Goal: Communication & Community: Connect with others

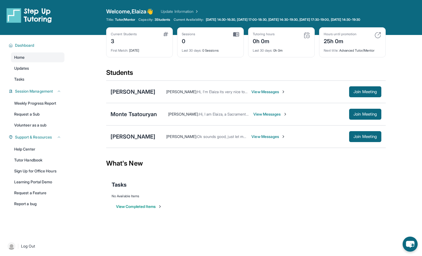
click at [267, 94] on span "View Messages" at bounding box center [268, 91] width 34 height 5
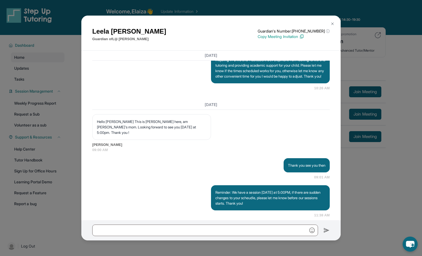
scroll to position [425, 0]
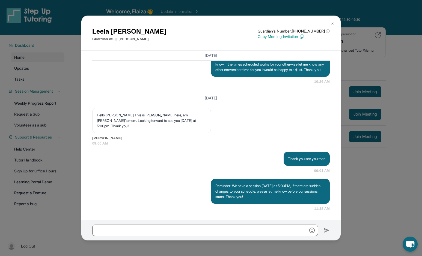
click at [331, 24] on img at bounding box center [332, 24] width 4 height 4
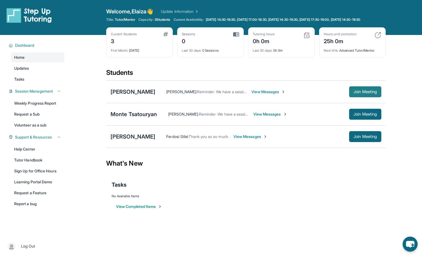
click at [364, 93] on span "Join Meeting" at bounding box center [364, 91] width 23 height 3
click at [271, 94] on span "View Messages" at bounding box center [268, 91] width 34 height 5
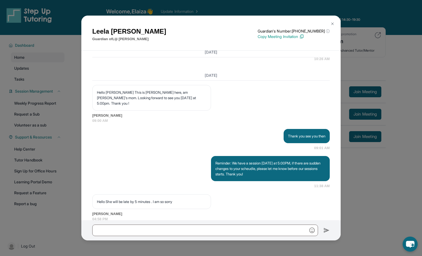
scroll to position [458, 0]
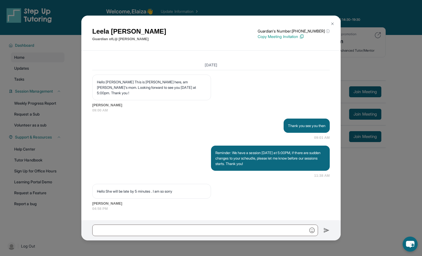
click at [241, 224] on div at bounding box center [210, 230] width 259 height 20
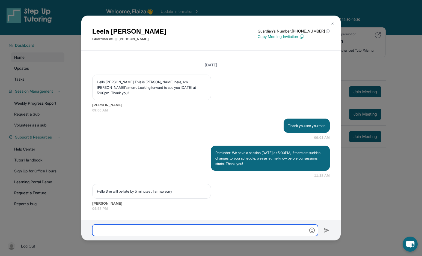
click at [240, 229] on input "text" at bounding box center [205, 229] width 226 height 11
type input "**********"
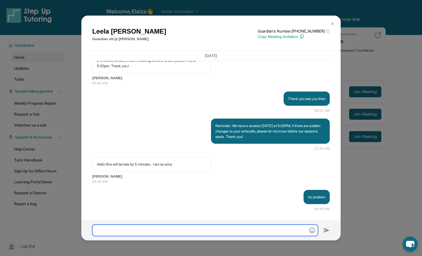
scroll to position [485, 0]
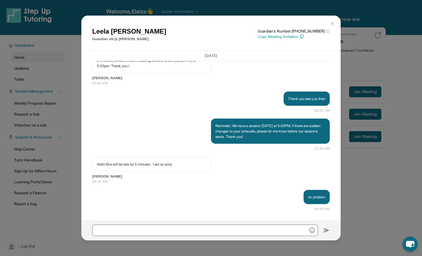
click at [334, 25] on img at bounding box center [332, 24] width 4 height 4
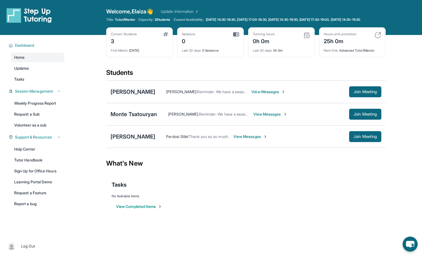
click at [130, 95] on div "[PERSON_NAME]" at bounding box center [133, 92] width 45 height 8
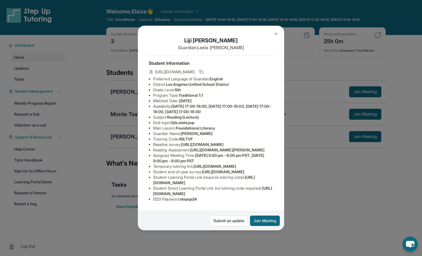
click at [275, 36] on button at bounding box center [275, 33] width 11 height 11
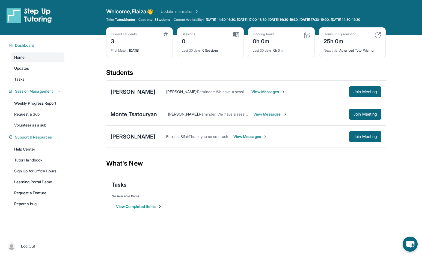
click at [270, 94] on span "View Messages" at bounding box center [268, 91] width 34 height 5
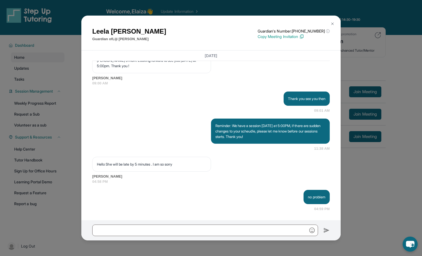
click at [332, 22] on img at bounding box center [332, 24] width 4 height 4
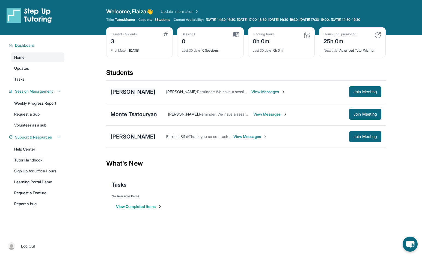
click at [137, 96] on div "[PERSON_NAME]" at bounding box center [133, 92] width 45 height 8
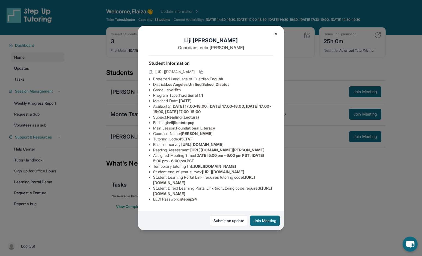
click at [276, 33] on img at bounding box center [276, 34] width 4 height 4
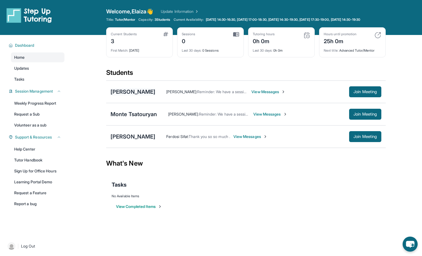
click at [129, 96] on div "[PERSON_NAME]" at bounding box center [133, 92] width 45 height 8
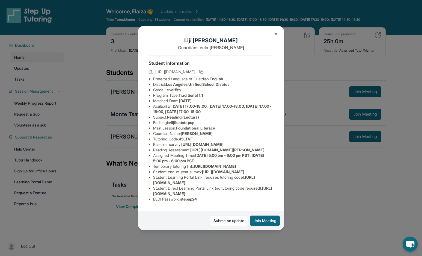
scroll to position [0, 0]
click at [275, 32] on img at bounding box center [276, 34] width 4 height 4
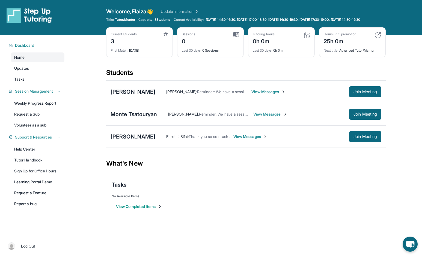
click at [267, 117] on span "View Messages" at bounding box center [270, 113] width 34 height 5
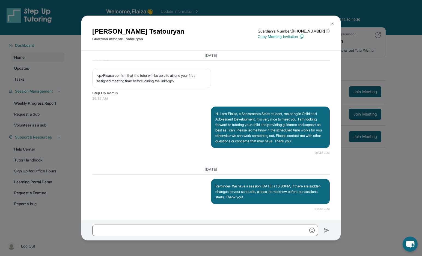
scroll to position [364, 0]
click at [332, 22] on img at bounding box center [332, 24] width 4 height 4
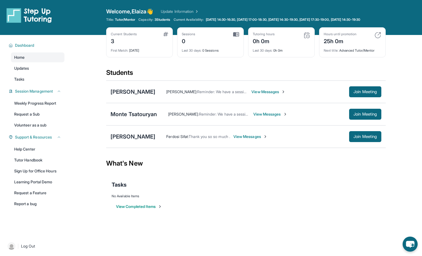
click at [262, 94] on span "View Messages" at bounding box center [268, 91] width 34 height 5
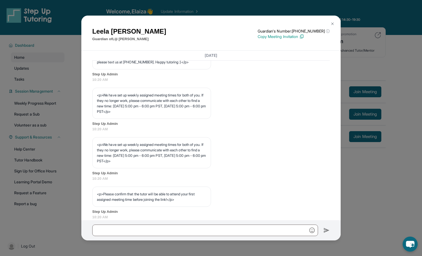
scroll to position [212, 0]
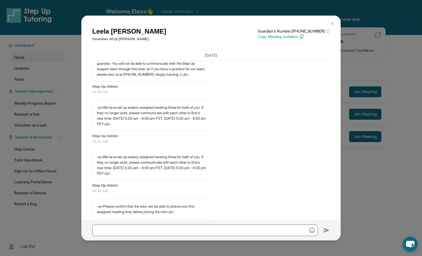
click at [331, 22] on img at bounding box center [332, 24] width 4 height 4
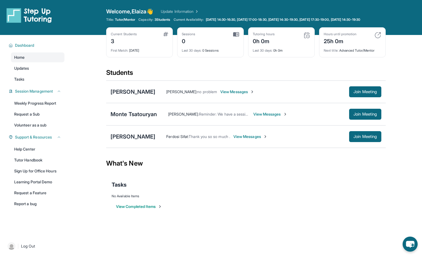
click at [233, 94] on span "View Messages" at bounding box center [237, 91] width 34 height 5
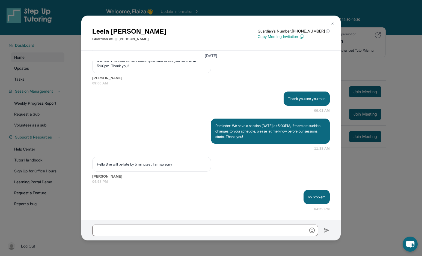
scroll to position [485, 0]
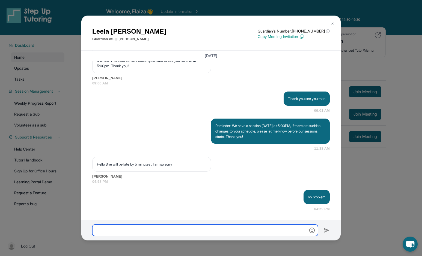
click at [207, 227] on input "text" at bounding box center [205, 229] width 226 height 11
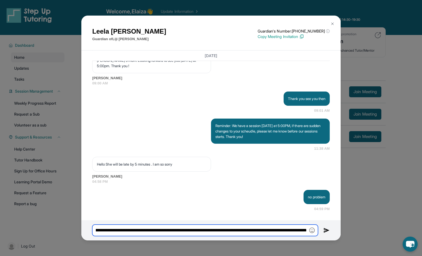
scroll to position [0, 185]
type input "**********"
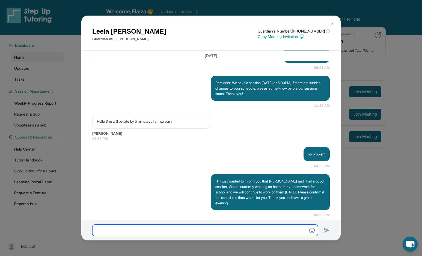
scroll to position [534, 0]
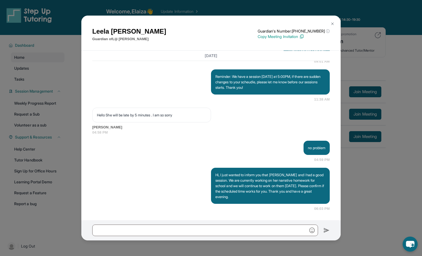
click at [334, 25] on img at bounding box center [332, 24] width 4 height 4
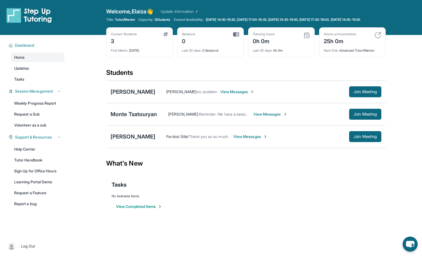
click at [236, 37] on img at bounding box center [236, 34] width 6 height 5
click at [218, 53] on div "Last 30 days : 0 Sessions" at bounding box center [210, 49] width 57 height 8
click at [237, 37] on img at bounding box center [236, 34] width 6 height 5
click at [196, 57] on div "Sessions 0 Last 30 days : 0 Sessions" at bounding box center [210, 42] width 67 height 30
click at [30, 73] on link "Updates" at bounding box center [37, 68] width 53 height 10
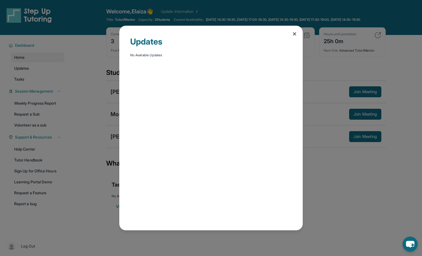
click at [295, 32] on icon at bounding box center [294, 33] width 5 height 5
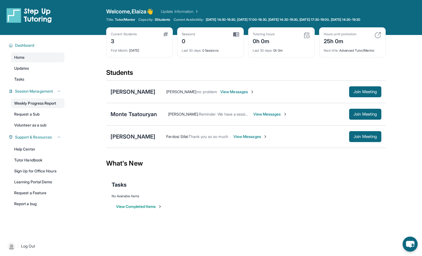
click at [42, 108] on link "Weekly Progress Report" at bounding box center [37, 103] width 53 height 10
click at [41, 107] on link "Weekly Progress Report" at bounding box center [37, 103] width 53 height 10
click at [237, 37] on img at bounding box center [236, 34] width 6 height 5
drag, startPoint x: 220, startPoint y: 43, endPoint x: 205, endPoint y: 43, distance: 15.3
click at [205, 43] on div "Sessions 0" at bounding box center [210, 38] width 57 height 13
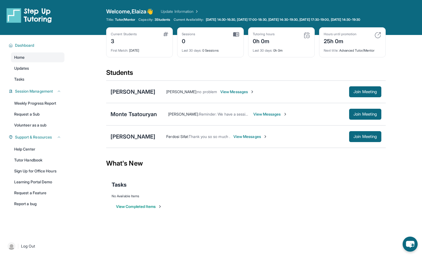
click at [204, 53] on div "Last 30 days : 0 Sessions" at bounding box center [210, 49] width 57 height 8
click at [43, 94] on span "Session Management" at bounding box center [34, 90] width 38 height 5
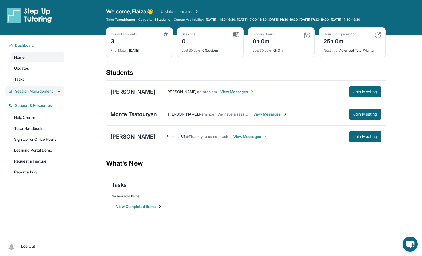
click at [43, 94] on span "Session Management" at bounding box center [34, 90] width 38 height 5
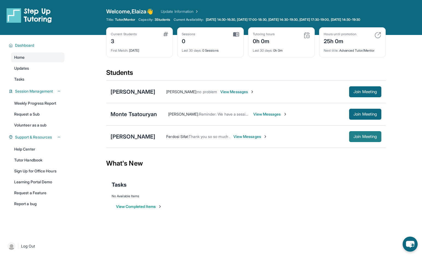
click at [362, 138] on span "Join Meeting" at bounding box center [364, 136] width 23 height 3
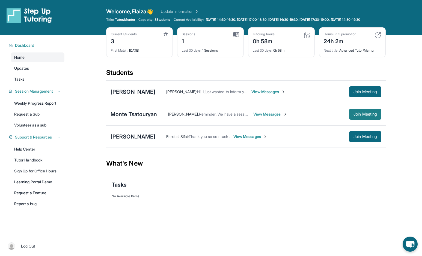
click at [359, 115] on button "Join Meeting" at bounding box center [365, 114] width 32 height 11
click at [274, 117] on span "View Messages" at bounding box center [270, 113] width 34 height 5
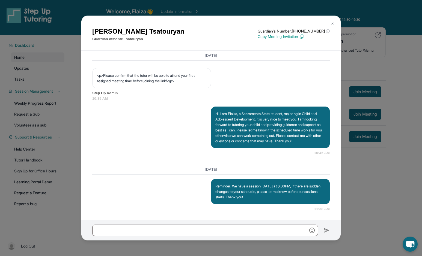
scroll to position [364, 0]
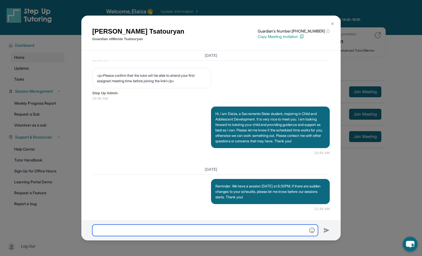
click at [206, 230] on input "text" at bounding box center [205, 229] width 226 height 11
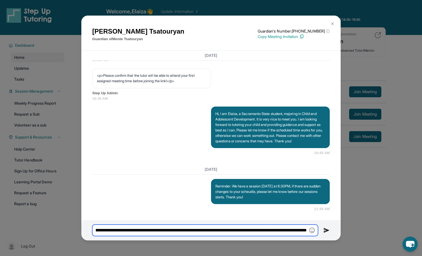
scroll to position [0, 460]
type input "**********"
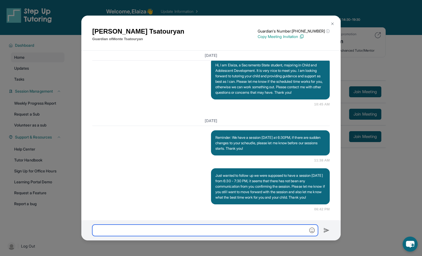
scroll to position [419, 0]
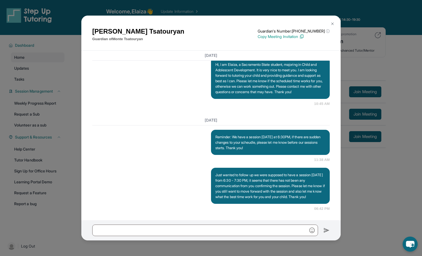
click at [394, 179] on div "Ani Tsatouryan Guardian of Monte Tsatouryan Guardian's Number: +16892103880 ⓘ T…" at bounding box center [211, 128] width 422 height 256
